Goal: Task Accomplishment & Management: Complete application form

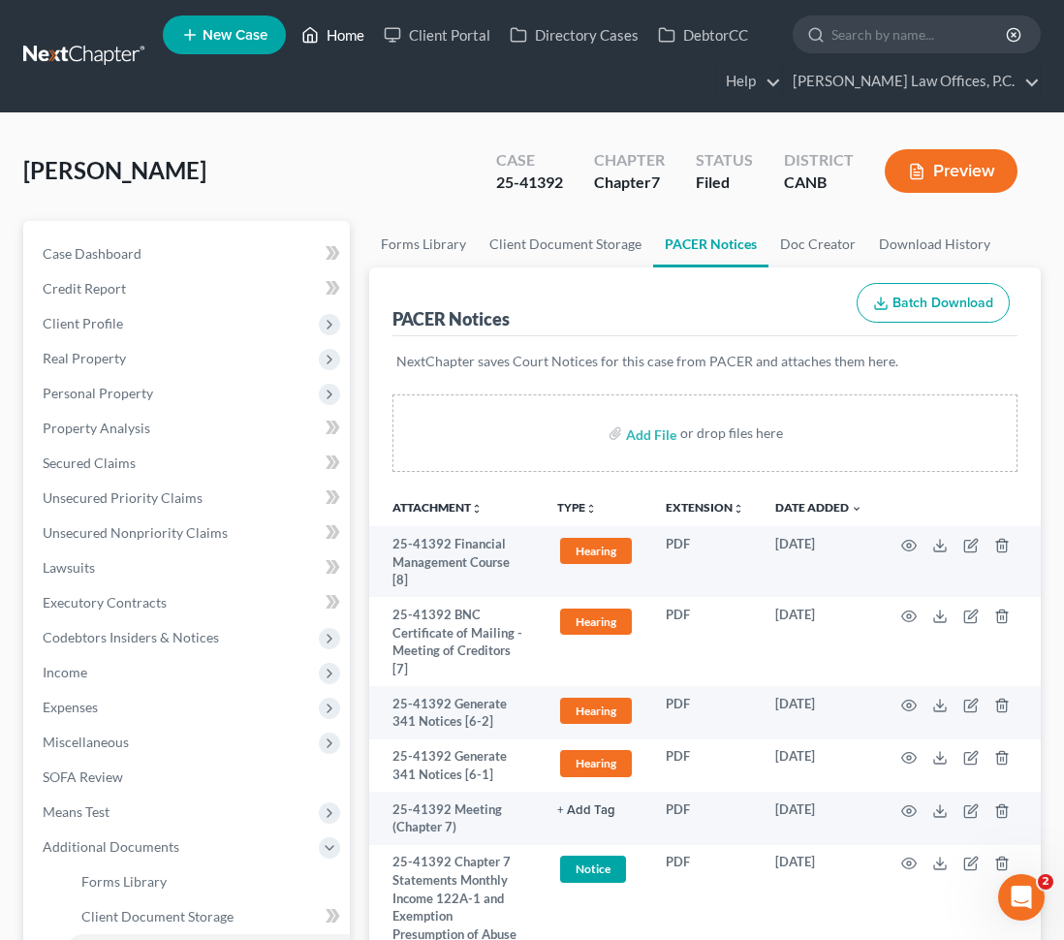
click at [361, 31] on link "Home" at bounding box center [333, 34] width 82 height 35
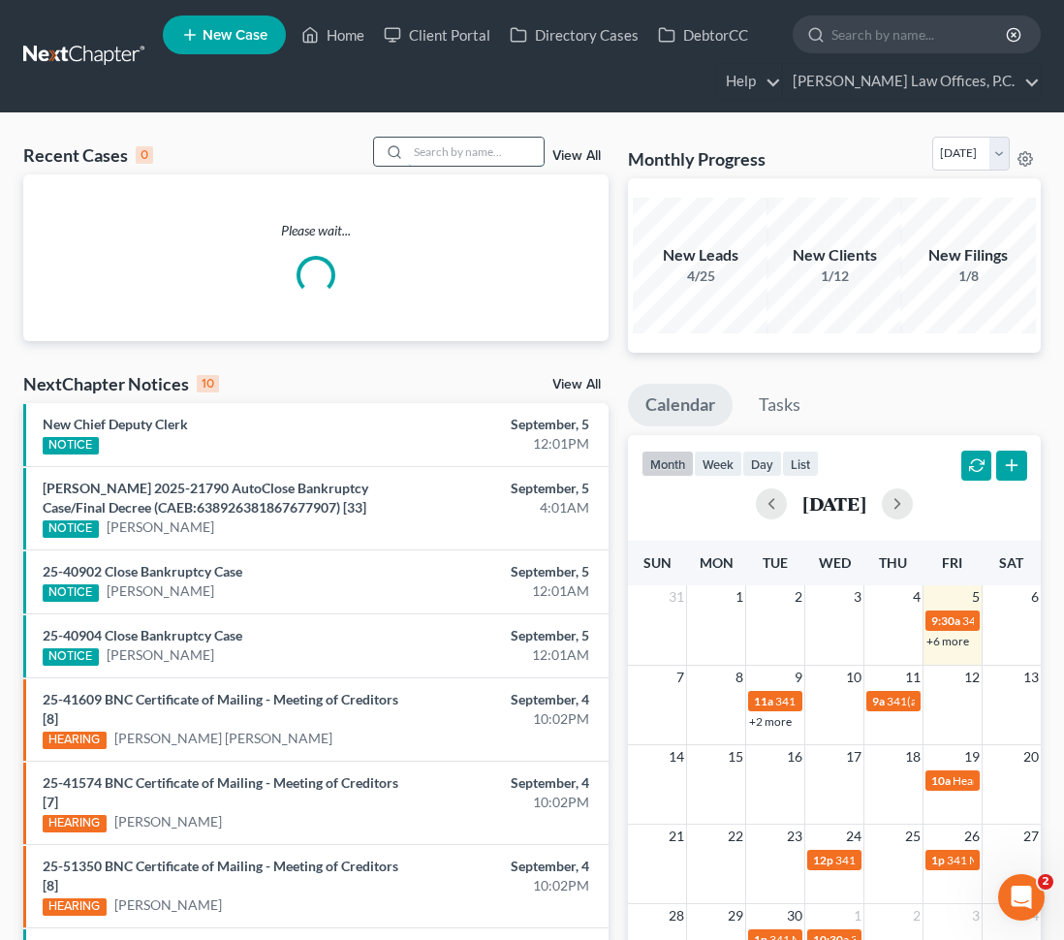
click at [469, 157] on input "search" at bounding box center [476, 152] width 136 height 28
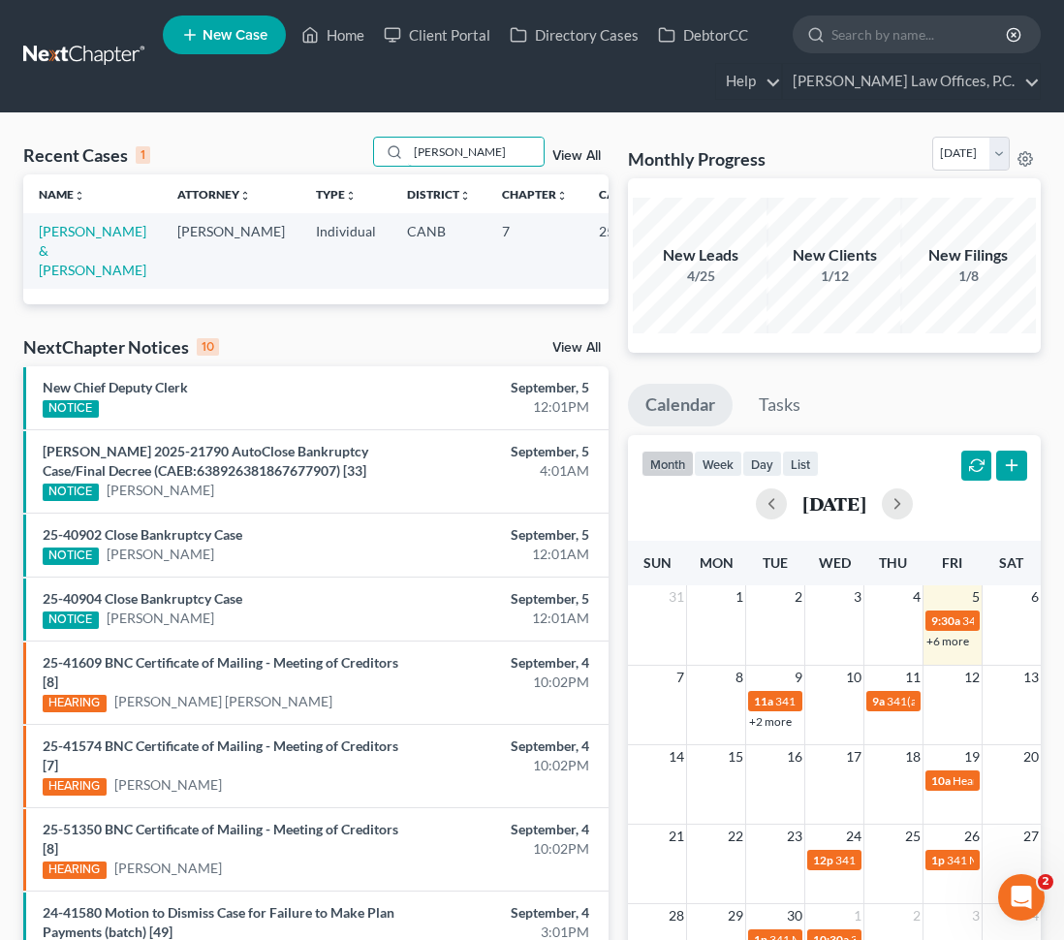
type input "[PERSON_NAME]"
click at [49, 260] on td "[PERSON_NAME] & [PERSON_NAME]" at bounding box center [92, 250] width 139 height 75
click at [75, 252] on link "[PERSON_NAME] & [PERSON_NAME]" at bounding box center [93, 250] width 108 height 55
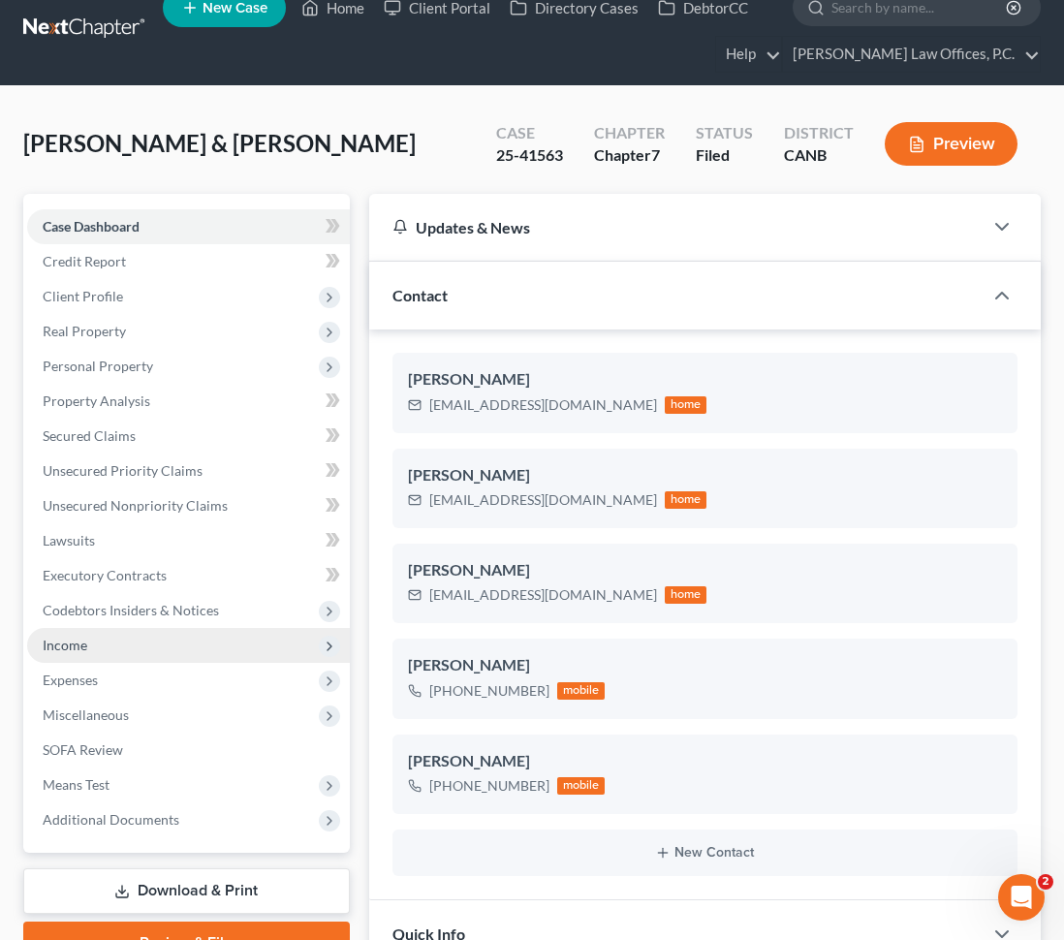
scroll to position [345, 0]
click at [112, 642] on span "Income" at bounding box center [188, 645] width 323 height 35
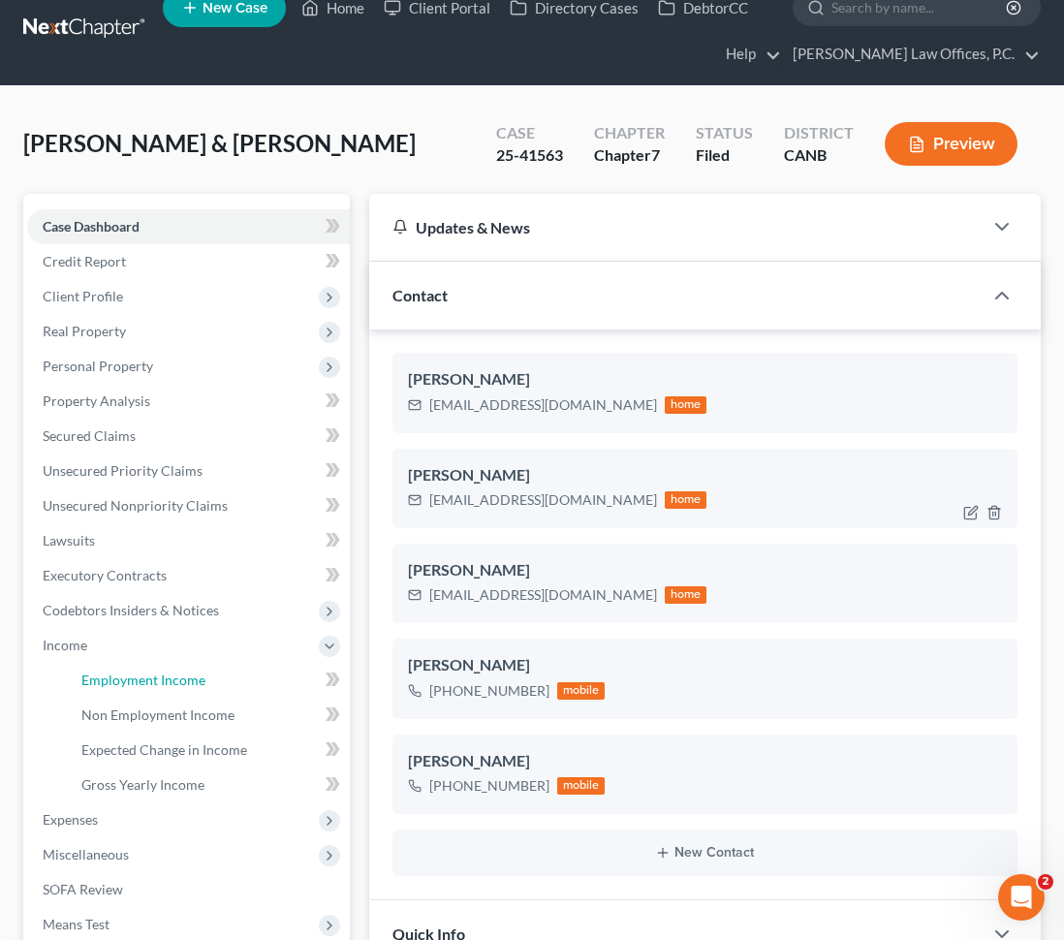
drag, startPoint x: 167, startPoint y: 689, endPoint x: 469, endPoint y: 477, distance: 369.4
click at [167, 688] on link "Employment Income" at bounding box center [208, 680] width 284 height 35
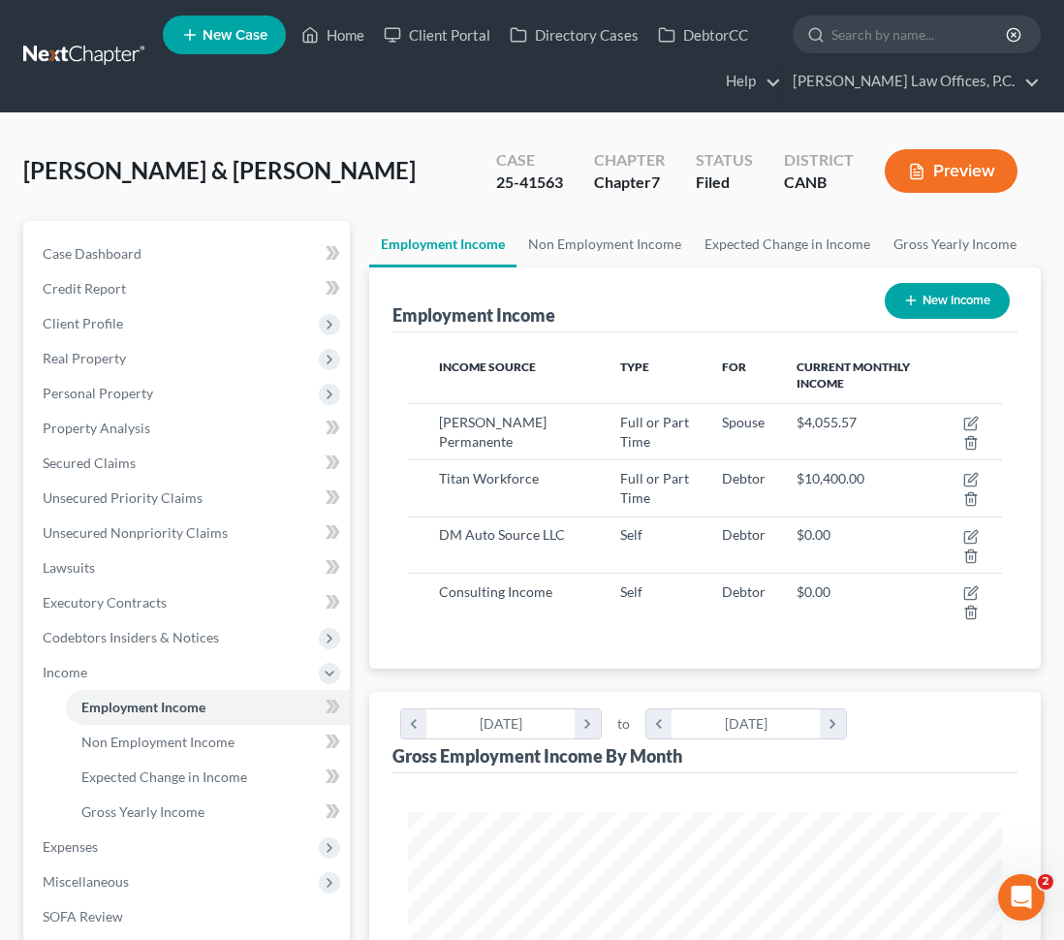
scroll to position [297, 633]
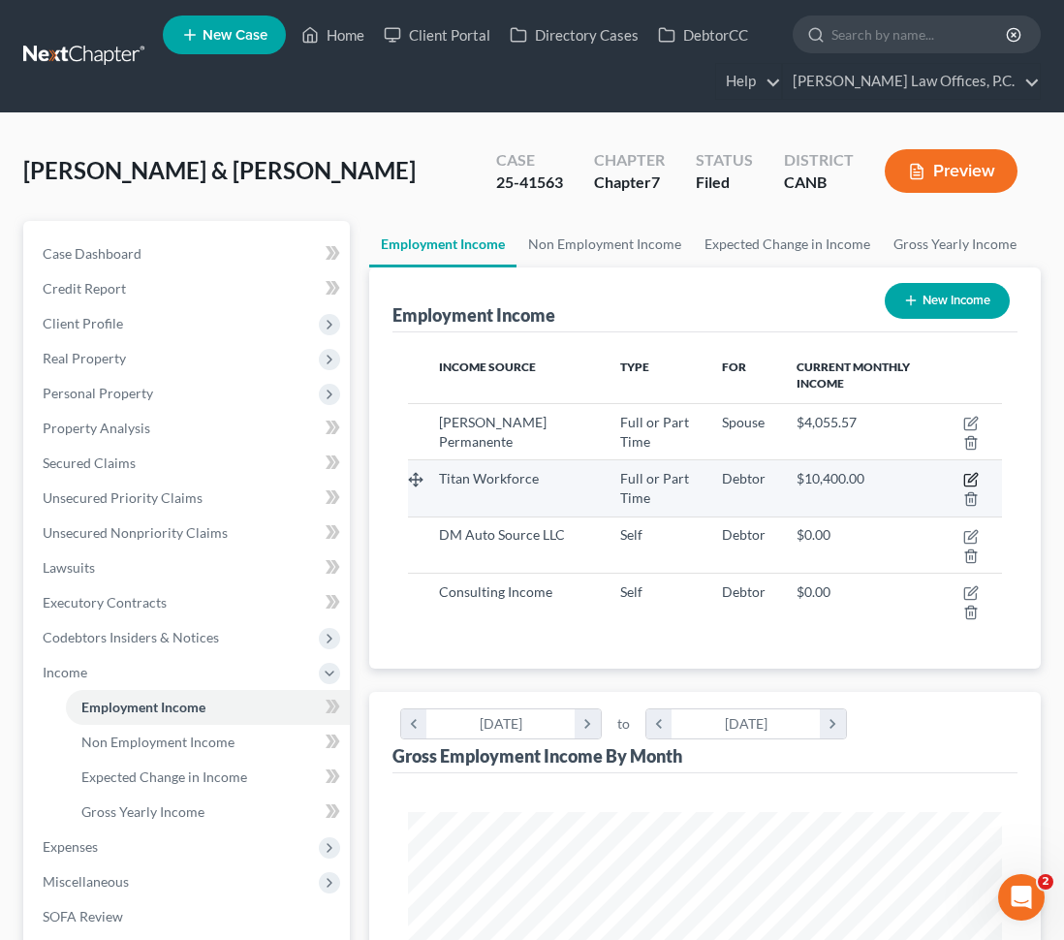
click at [971, 475] on icon "button" at bounding box center [971, 480] width 16 height 16
select select "0"
select select "4"
select select "3"
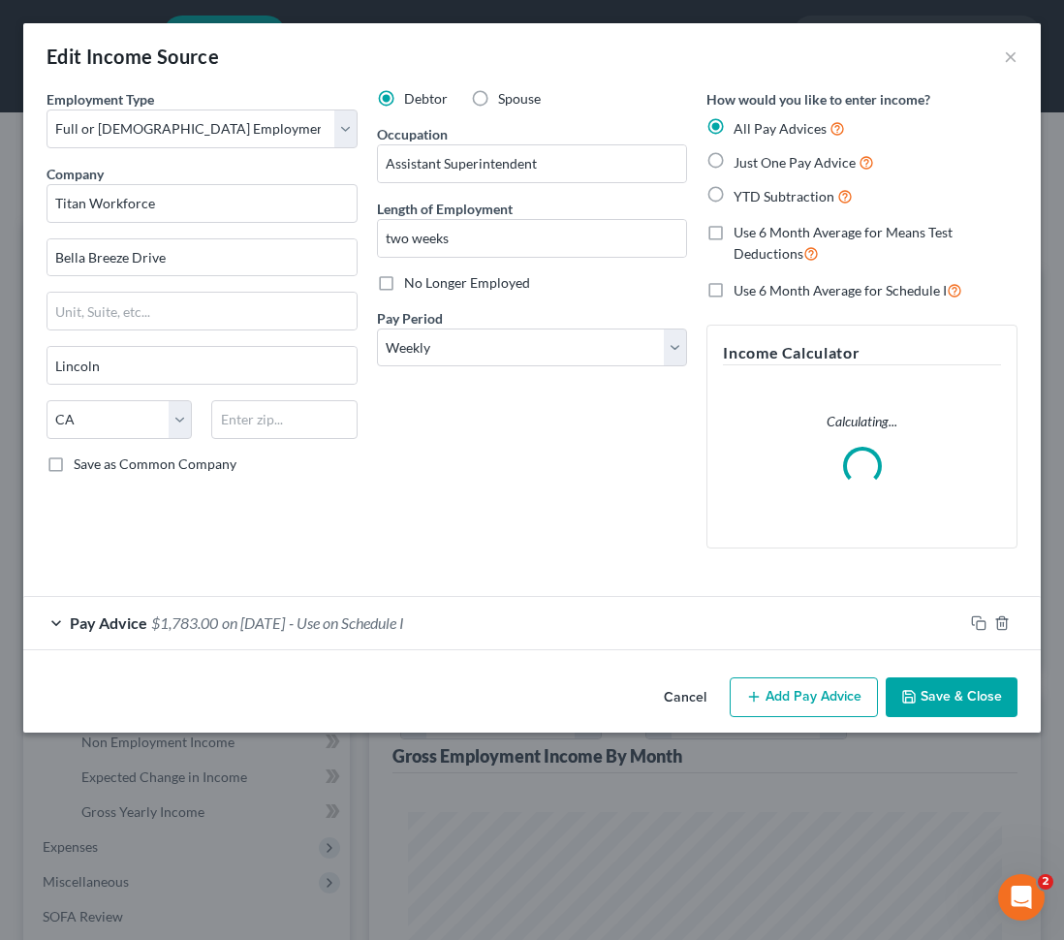
click at [535, 634] on div "Pay Advice $1,783.00 on [DATE] - Use on Schedule I" at bounding box center [493, 622] width 940 height 51
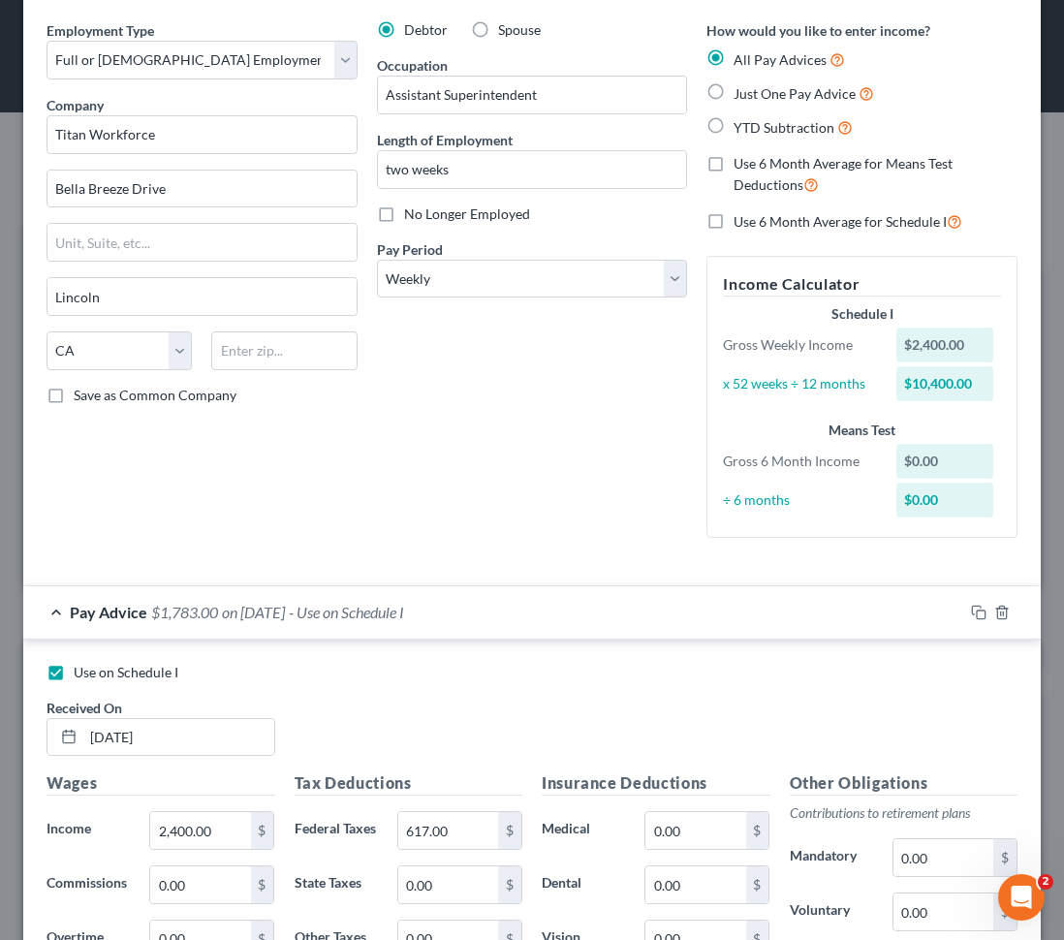
scroll to position [0, 0]
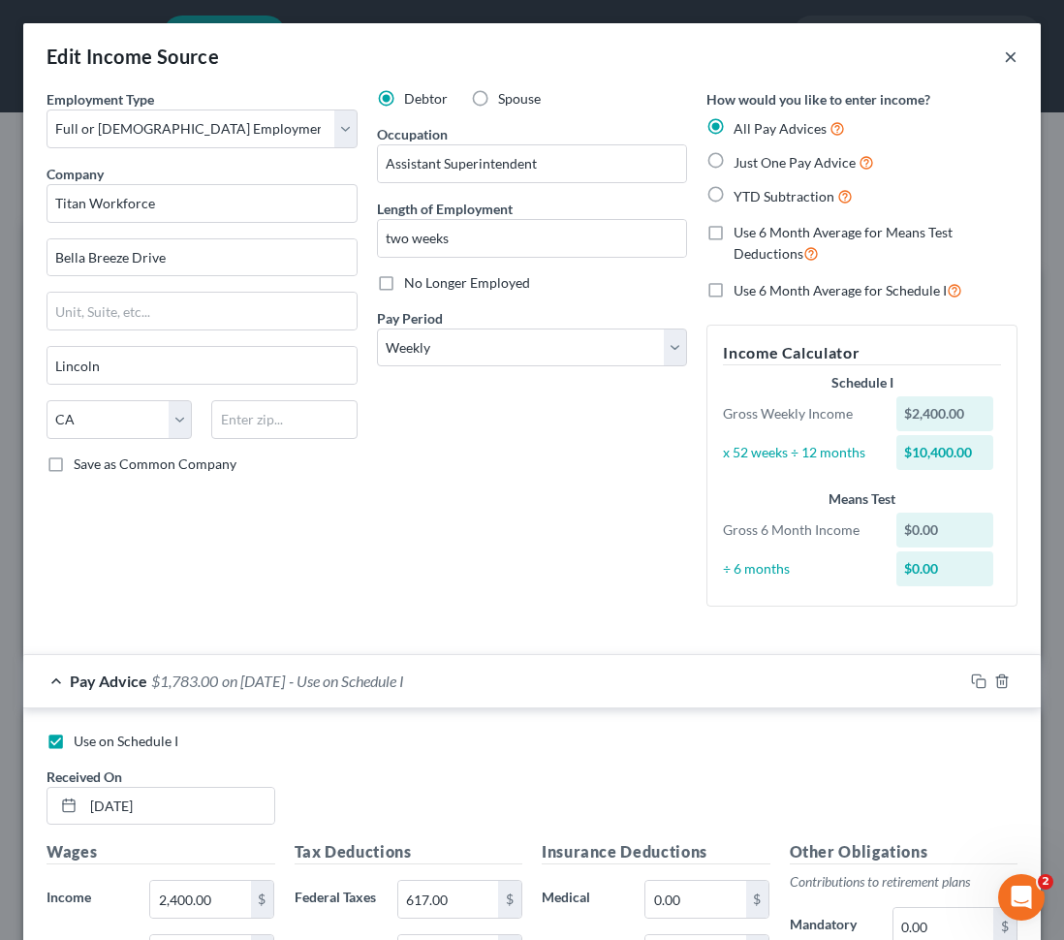
click at [1016, 57] on button "×" at bounding box center [1011, 56] width 14 height 23
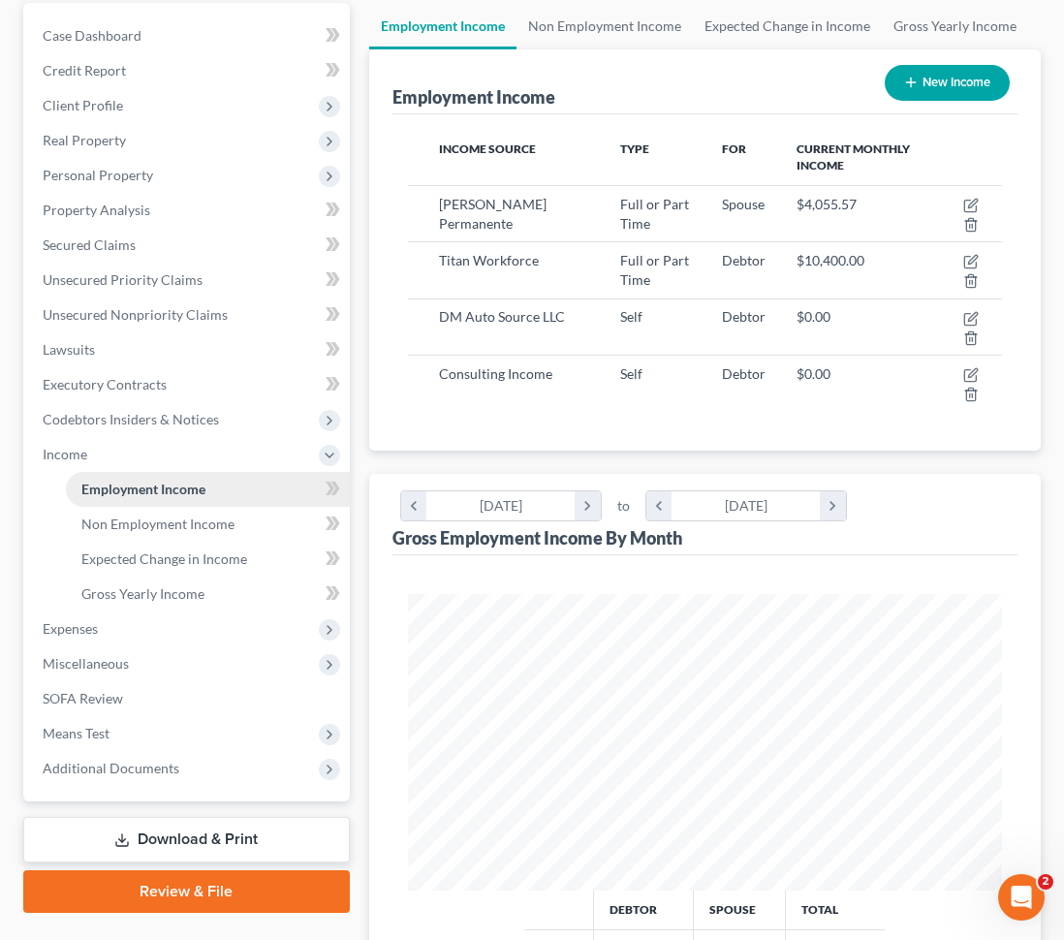
scroll to position [228, 0]
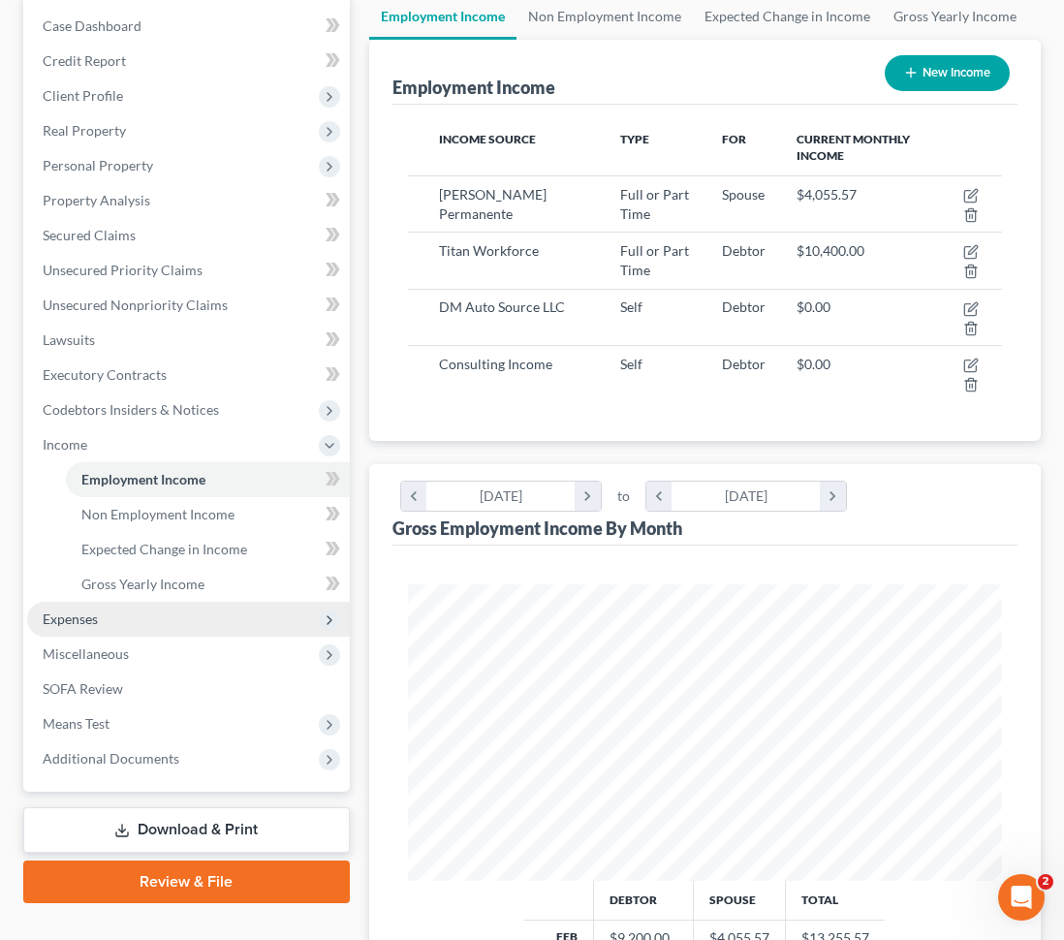
click at [184, 621] on span "Expenses" at bounding box center [188, 619] width 323 height 35
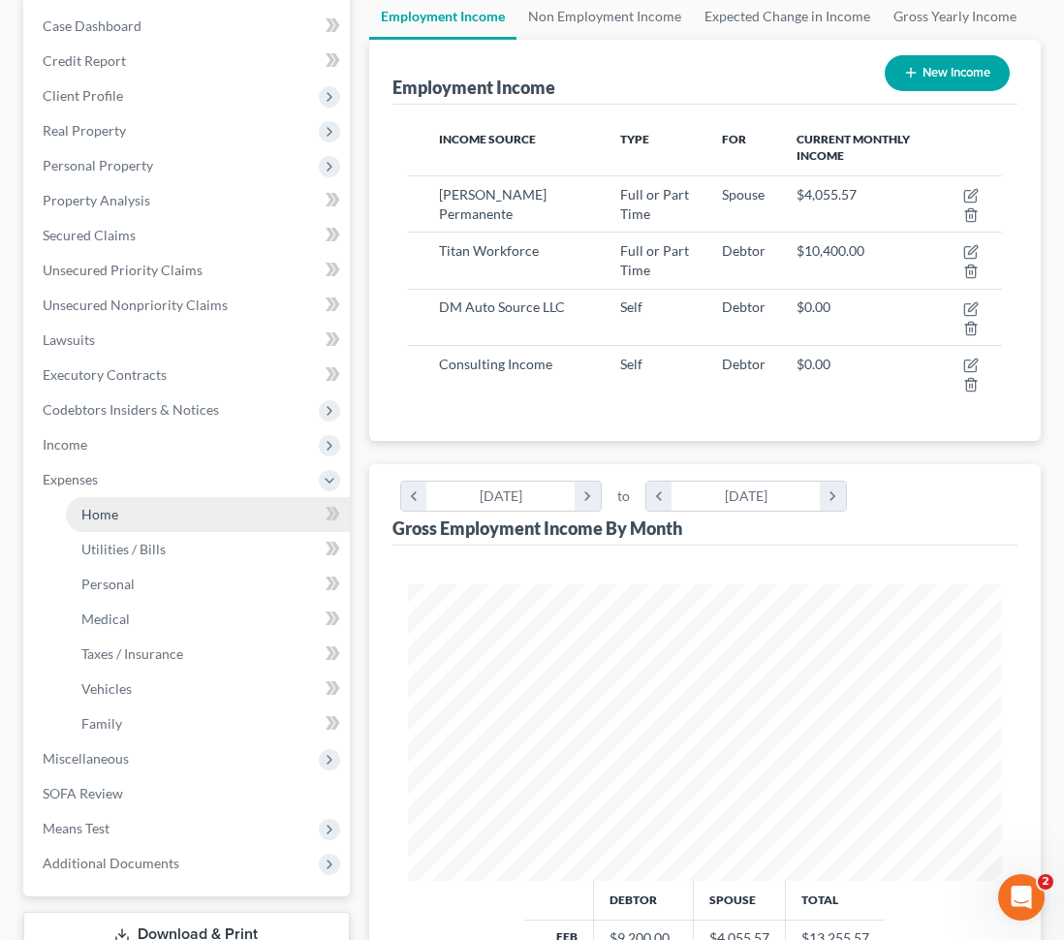
click at [163, 517] on link "Home" at bounding box center [208, 514] width 284 height 35
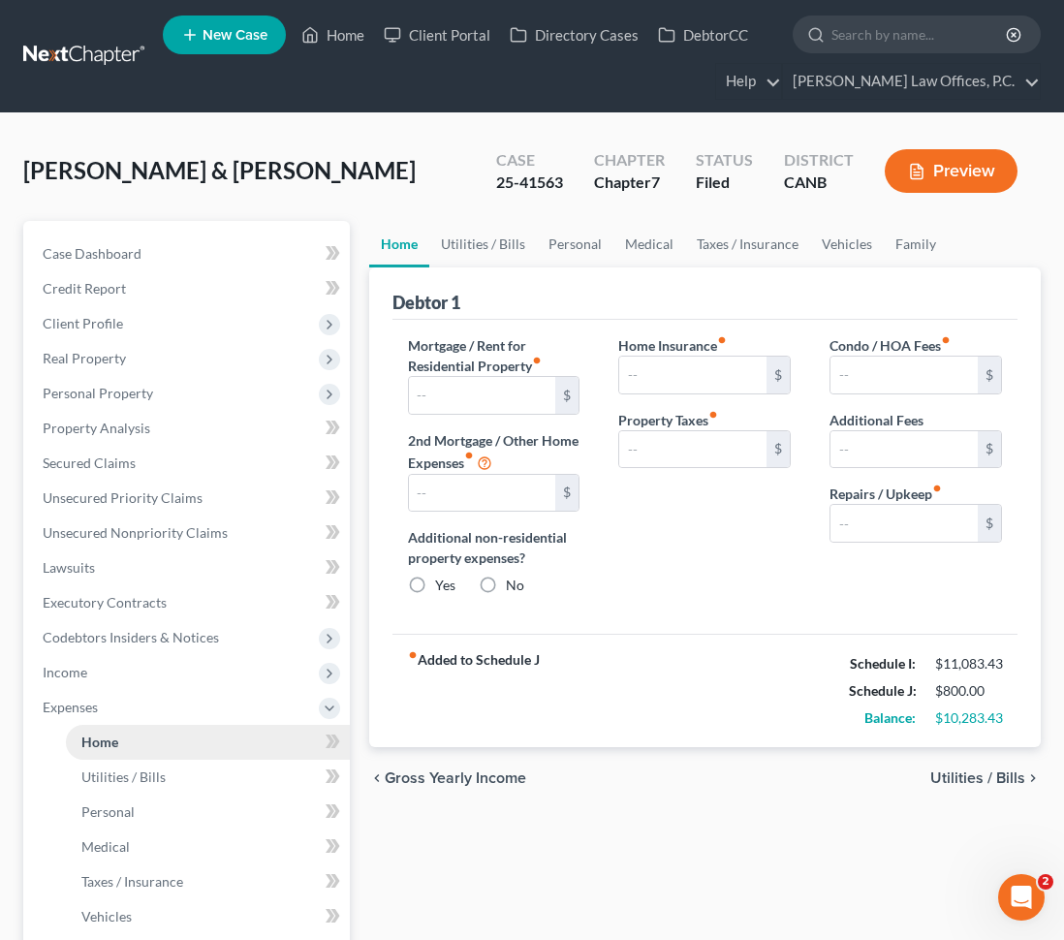
type input "3,549.00"
type input "1,310.38"
radio input "true"
type input "0.00"
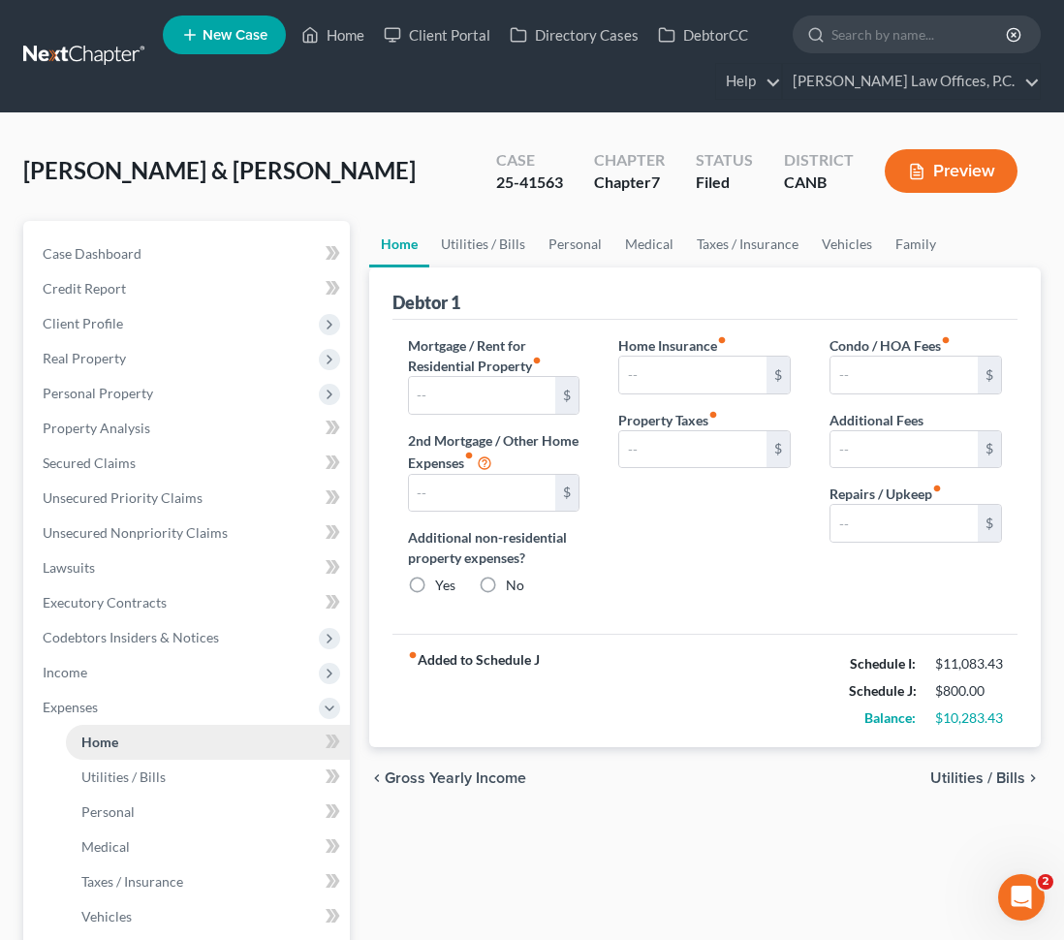
type input "350.00"
